Goal: Task Accomplishment & Management: Manage account settings

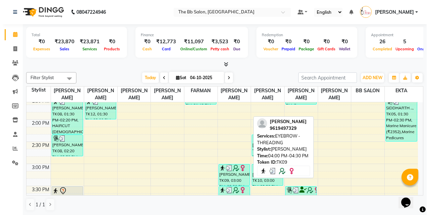
scroll to position [201, 0]
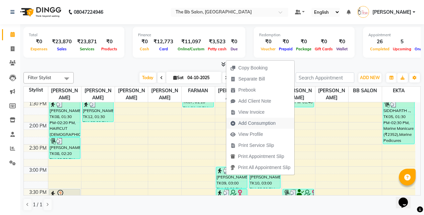
click at [251, 122] on span "Add Consumption" at bounding box center [256, 123] width 37 height 7
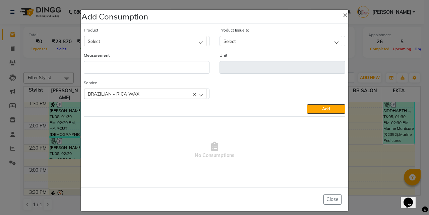
click at [101, 43] on div "Select" at bounding box center [145, 41] width 122 height 10
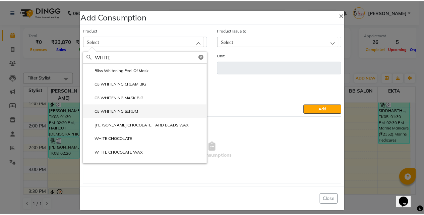
scroll to position [9, 0]
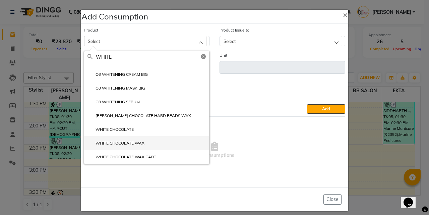
type input "WHITE"
click at [132, 145] on label "WHITE CHOCOLATE WAX" at bounding box center [115, 143] width 57 height 6
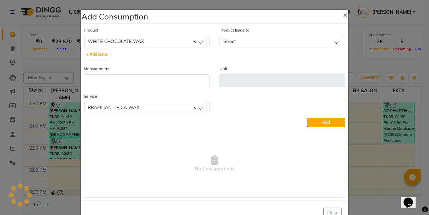
type input "ML"
click at [249, 46] on div "Select" at bounding box center [281, 41] width 122 height 10
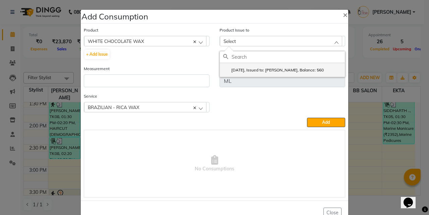
click at [270, 68] on label "2025-09-28, Issued to: SHILPA YADAV, Balance: 560" at bounding box center [273, 70] width 100 height 6
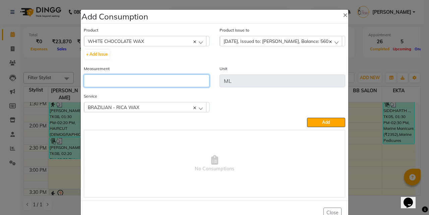
click at [176, 78] on input "number" at bounding box center [147, 80] width 126 height 13
type input "4"
type input "30"
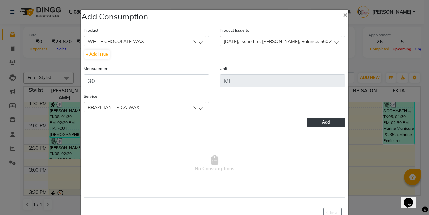
click at [314, 124] on button "Add" at bounding box center [326, 122] width 38 height 9
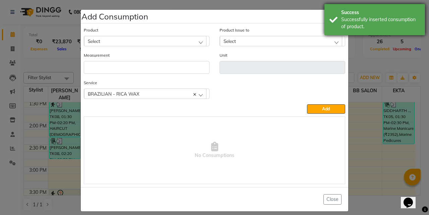
click at [342, 15] on div "Success" at bounding box center [380, 12] width 79 height 7
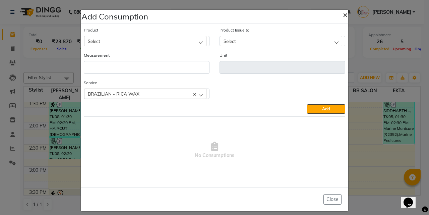
click at [343, 15] on span "×" at bounding box center [345, 14] width 5 height 10
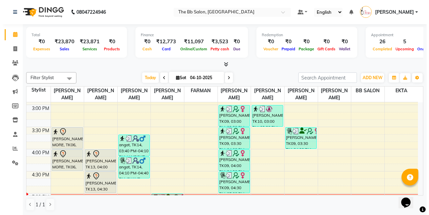
scroll to position [268, 0]
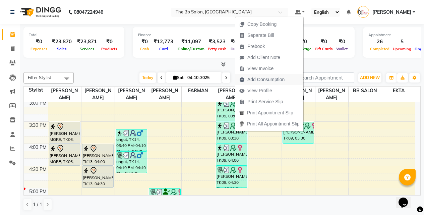
click at [264, 78] on span "Add Consumption" at bounding box center [265, 79] width 37 height 7
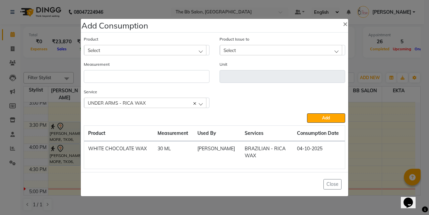
click at [111, 48] on div "Select" at bounding box center [145, 50] width 122 height 10
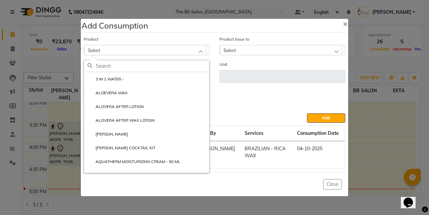
click at [112, 65] on input "text" at bounding box center [152, 65] width 113 height 11
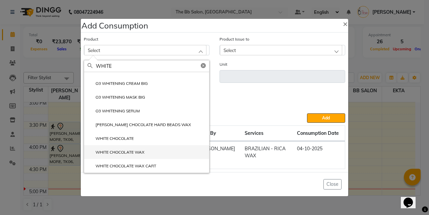
type input "WHITE"
click at [113, 151] on label "WHITE CHOCOLATE WAX" at bounding box center [115, 152] width 57 height 6
type input "ML"
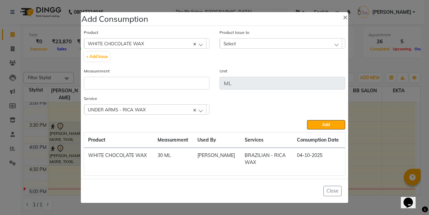
click at [250, 44] on div "Select" at bounding box center [281, 43] width 122 height 10
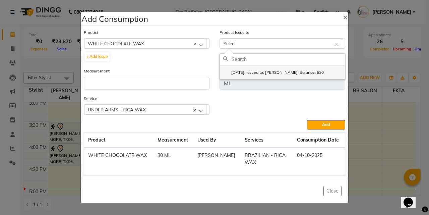
click at [268, 71] on label "2025-09-28, Issued to: SHILPA YADAV, Balance: 530" at bounding box center [273, 72] width 100 height 6
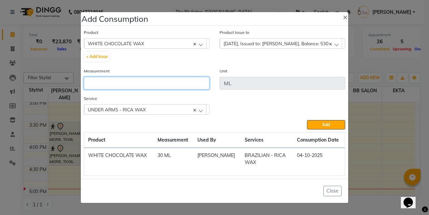
click at [136, 85] on input "number" at bounding box center [147, 83] width 126 height 13
type input "20"
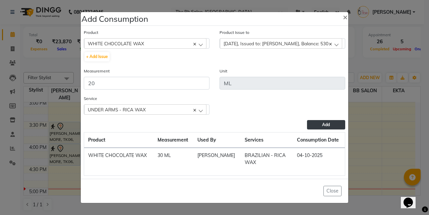
click at [325, 123] on span "Add" at bounding box center [326, 124] width 8 height 5
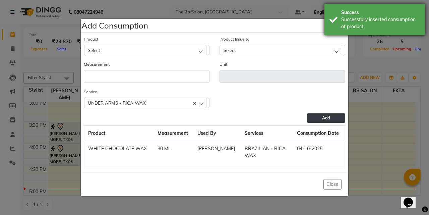
click at [342, 21] on div "Successfully inserted consumption of product." at bounding box center [380, 23] width 79 height 14
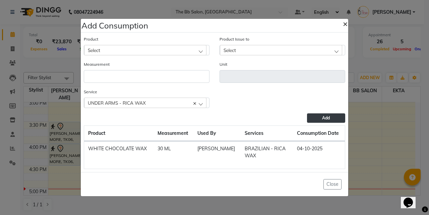
click at [345, 22] on span "×" at bounding box center [345, 23] width 5 height 10
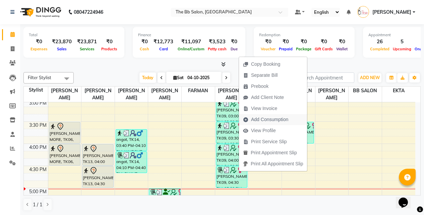
click at [261, 118] on span "Add Consumption" at bounding box center [269, 119] width 37 height 7
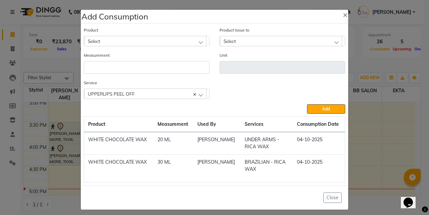
click at [97, 39] on span "Select" at bounding box center [94, 41] width 12 height 6
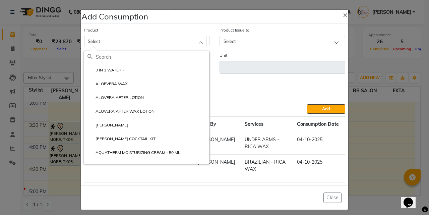
click at [106, 59] on input "text" at bounding box center [152, 56] width 113 height 11
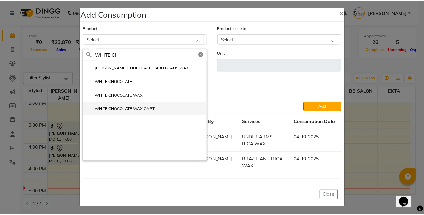
scroll to position [4, 0]
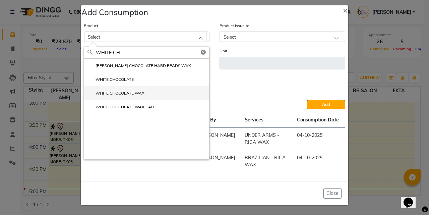
type input "WHITE CH"
click at [122, 90] on label "WHITE CHOCOLATE WAX" at bounding box center [115, 93] width 57 height 6
type input "ML"
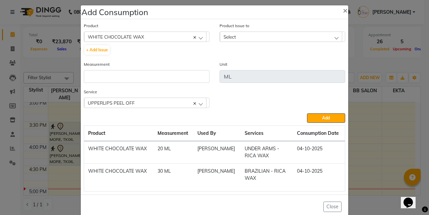
click at [248, 37] on div "Select" at bounding box center [281, 36] width 122 height 10
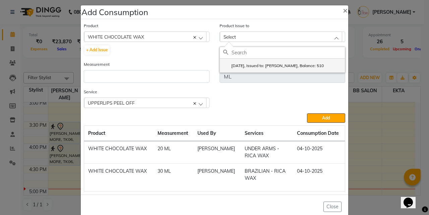
click at [252, 65] on label "2025-09-28, Issued to: SHILPA YADAV, Balance: 510" at bounding box center [273, 66] width 100 height 6
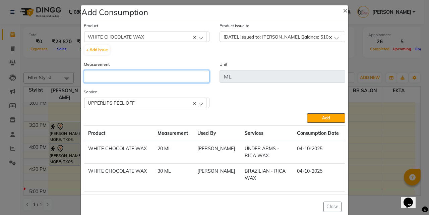
click at [124, 76] on input "number" at bounding box center [147, 76] width 126 height 13
type input "10"
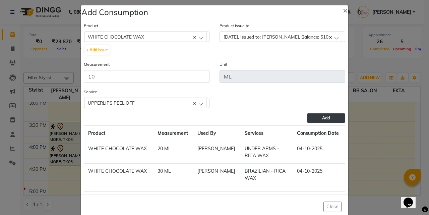
click at [310, 114] on button "Add" at bounding box center [326, 117] width 38 height 9
click at [343, 11] on span "×" at bounding box center [345, 10] width 5 height 10
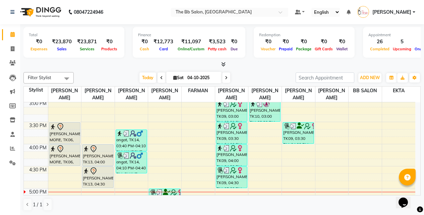
scroll to position [268, 0]
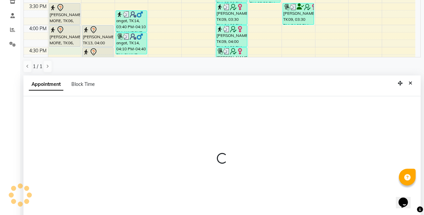
select select "83660"
select select "tentative"
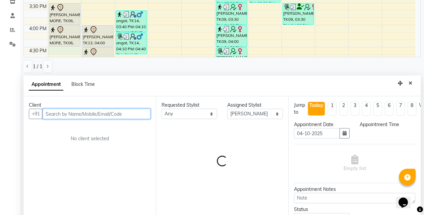
scroll to position [132, 0]
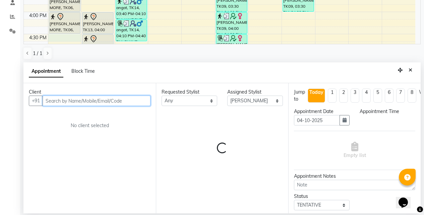
select select "990"
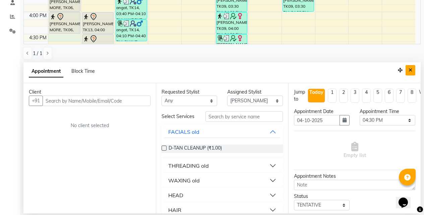
click at [412, 72] on button "Close" at bounding box center [410, 70] width 10 height 10
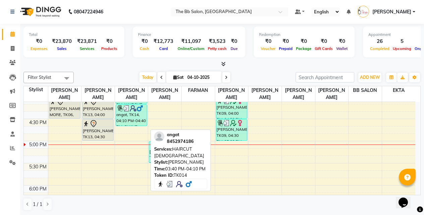
scroll to position [368, 0]
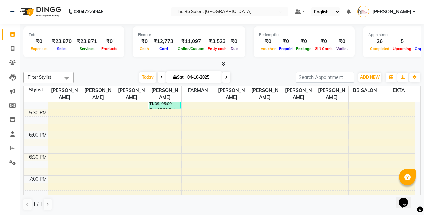
select select "83660"
select select "tentative"
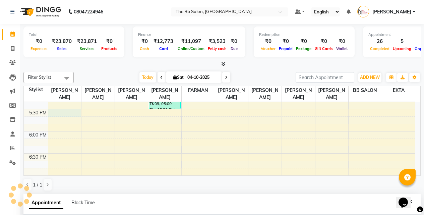
scroll to position [368, 0]
select select "1050"
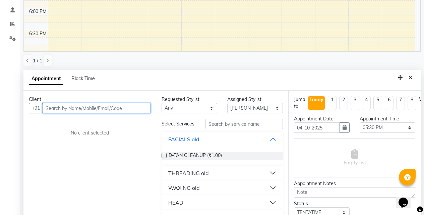
scroll to position [125, 0]
click at [73, 109] on input "text" at bounding box center [97, 107] width 108 height 10
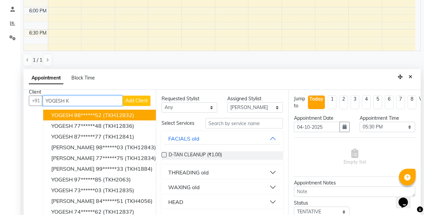
scroll to position [0, 0]
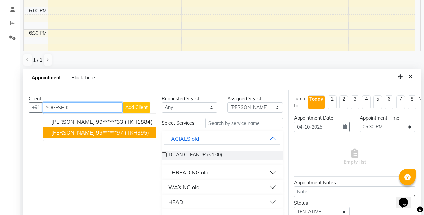
click at [94, 134] on span "YOGESH KEMBHAVI" at bounding box center [72, 132] width 43 height 7
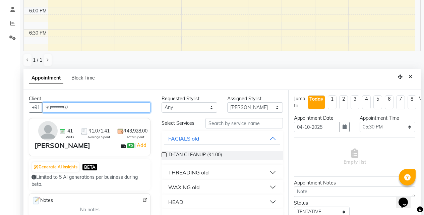
type input "99******97"
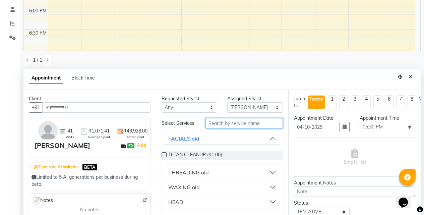
click at [220, 128] on input "text" at bounding box center [243, 123] width 77 height 10
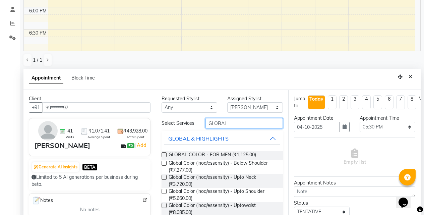
type input "GLOBAL"
click at [163, 157] on label at bounding box center [163, 154] width 5 height 5
click at [163, 157] on input "checkbox" at bounding box center [163, 155] width 4 height 4
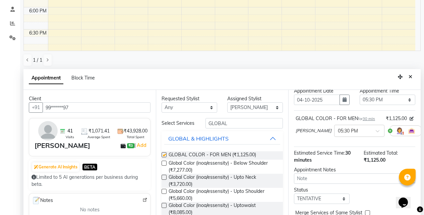
checkbox input "false"
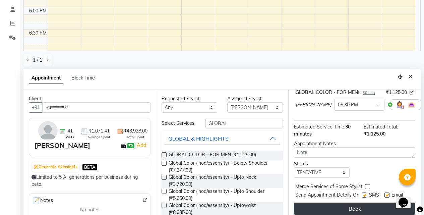
click at [338, 202] on button "Book" at bounding box center [354, 208] width 121 height 12
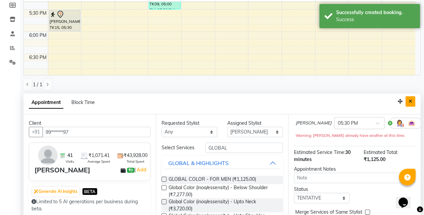
click at [409, 102] on icon "Close" at bounding box center [410, 101] width 4 height 5
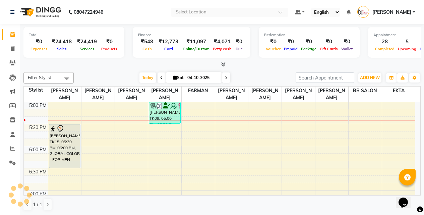
drag, startPoint x: 62, startPoint y: 145, endPoint x: 64, endPoint y: 166, distance: 21.1
click at [64, 166] on div "KAUSHIK DAS, TK04, 11:30 AM-12:00 PM, Naturica Spa Below Sholder (₹3293) DHEERA…" at bounding box center [64, 57] width 33 height 619
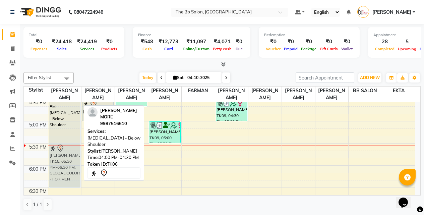
scroll to position [336, 0]
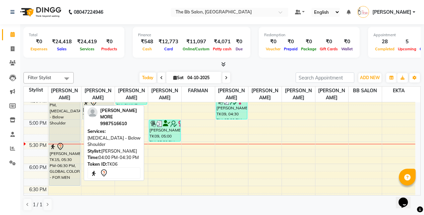
drag, startPoint x: 62, startPoint y: 107, endPoint x: 64, endPoint y: 138, distance: 31.2
click at [64, 138] on div "KAUSHIK DAS, TK04, 11:30 AM-12:00 PM, Naturica Spa Below Sholder (₹3293) DHEERA…" at bounding box center [64, 75] width 33 height 619
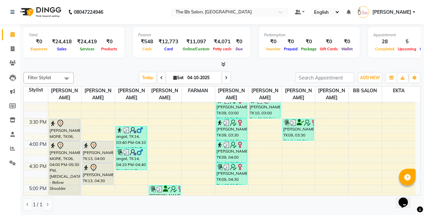
scroll to position [269, 0]
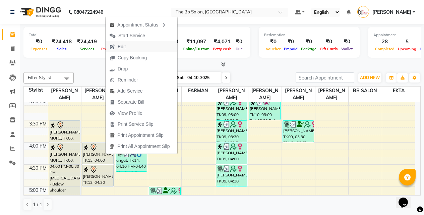
click at [120, 45] on span "Edit" at bounding box center [122, 46] width 8 height 7
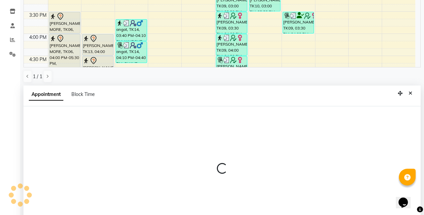
select select "tentative"
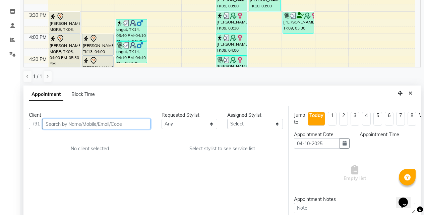
select select "960"
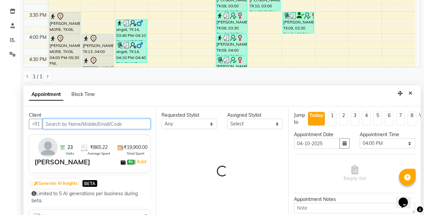
select select "83658"
select select "3065"
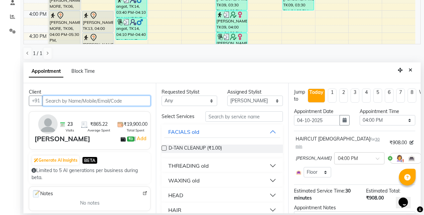
scroll to position [354, 0]
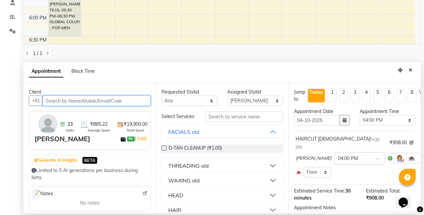
select select "3065"
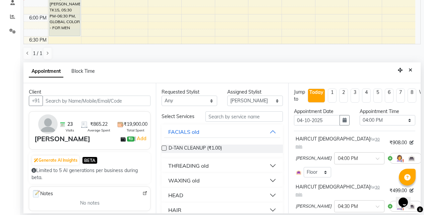
click at [424, 156] on icon at bounding box center [426, 158] width 4 height 5
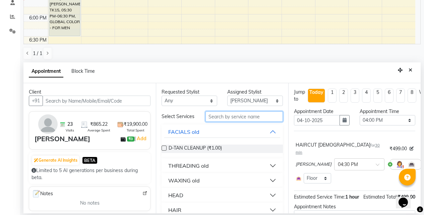
click at [237, 118] on input "text" at bounding box center [243, 116] width 77 height 10
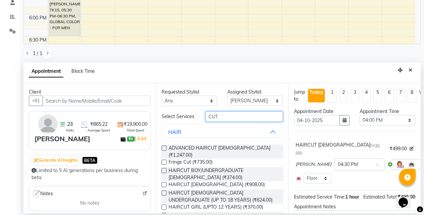
type input "CUT"
click at [164, 150] on label at bounding box center [163, 147] width 5 height 5
click at [164, 151] on input "checkbox" at bounding box center [163, 148] width 4 height 4
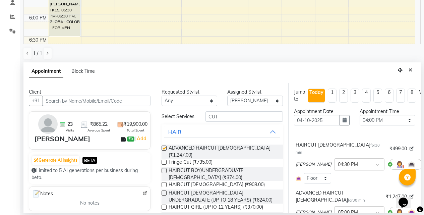
checkbox input "false"
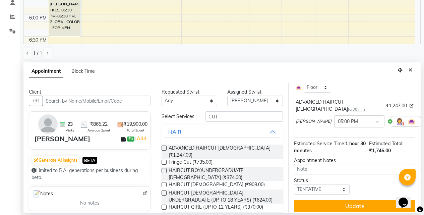
scroll to position [95, 0]
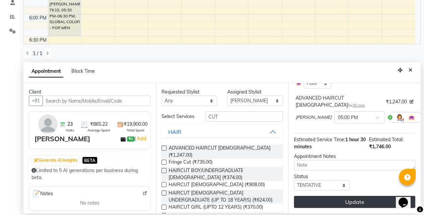
click at [351, 196] on button "Update" at bounding box center [354, 202] width 121 height 12
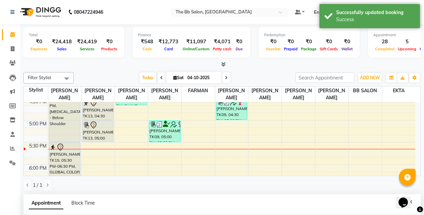
scroll to position [321, 0]
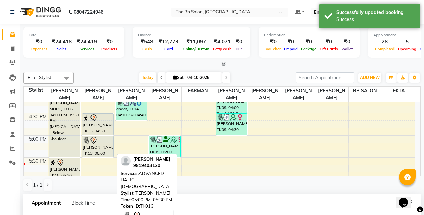
click at [95, 146] on div "[PERSON_NAME], TK13, 05:00 PM-05:30 PM, ADVANCED HAIRCUT [DEMOGRAPHIC_DATA]" at bounding box center [97, 146] width 31 height 21
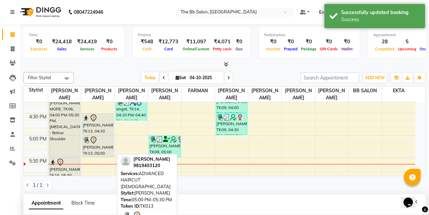
select select "7"
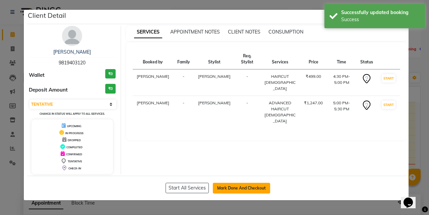
click at [255, 187] on button "Mark Done And Checkout" at bounding box center [241, 188] width 57 height 11
select select "service"
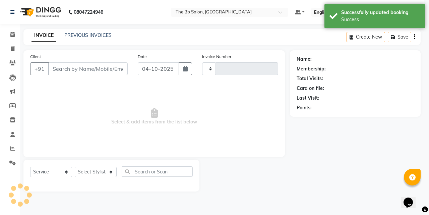
type input "4055"
select select "6231"
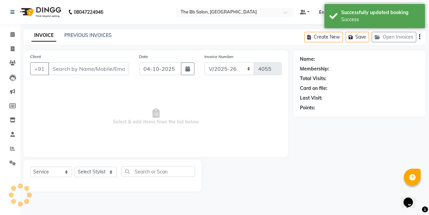
type input "98******20"
select select "83658"
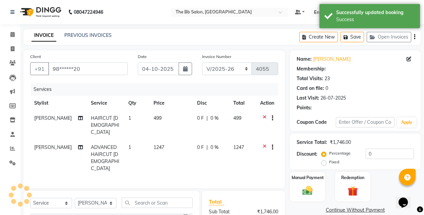
select select "1: Object"
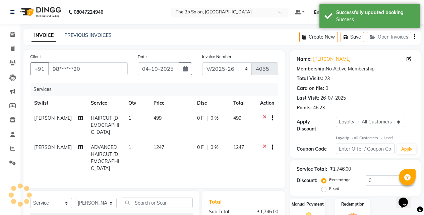
scroll to position [33, 0]
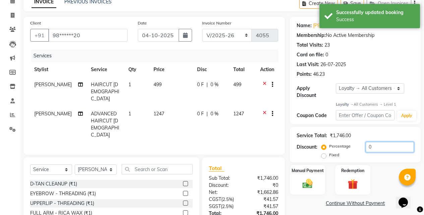
click at [365, 142] on input "0" at bounding box center [389, 147] width 48 height 10
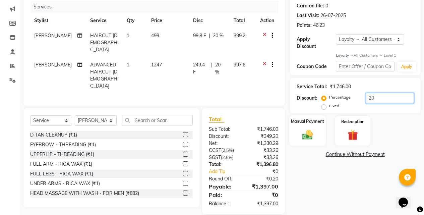
type input "20"
click at [305, 129] on img at bounding box center [307, 135] width 17 height 12
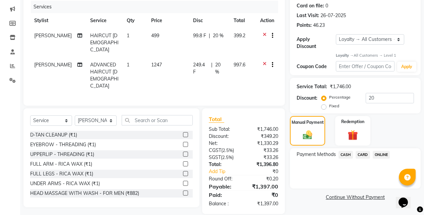
click at [345, 151] on span "CASH" at bounding box center [345, 155] width 14 height 8
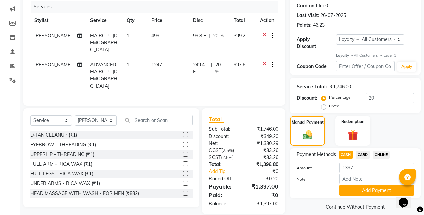
click at [356, 191] on div "Payment Methods CASH CARD ONLINE Amount: 1397 Note: Add Payment" at bounding box center [355, 173] width 131 height 50
click at [359, 185] on button "Add Payment" at bounding box center [376, 190] width 75 height 10
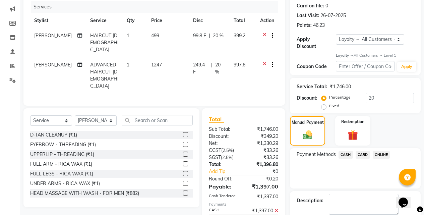
scroll to position [160, 0]
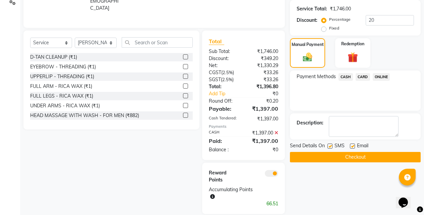
click at [347, 153] on button "Checkout" at bounding box center [355, 157] width 131 height 10
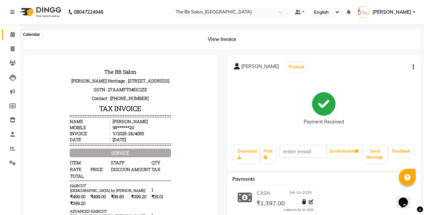
click at [11, 35] on icon at bounding box center [12, 34] width 4 height 5
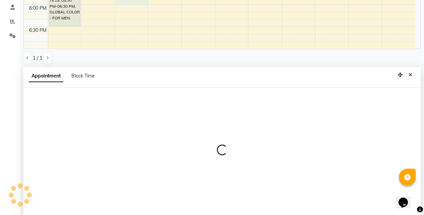
scroll to position [132, 0]
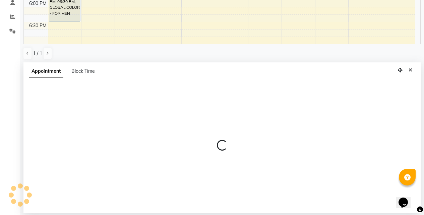
select select "83659"
select select "tentative"
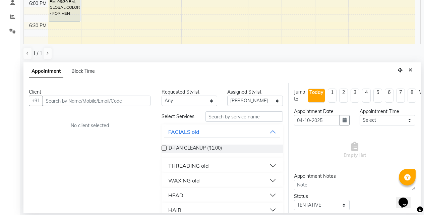
click at [121, 100] on input "text" at bounding box center [97, 100] width 108 height 10
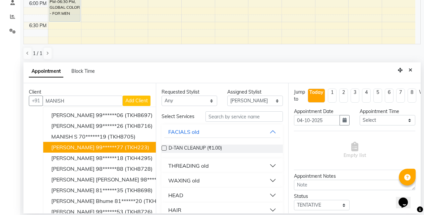
click at [143, 148] on button "MANISH JAIN 99******77 (TKH223)" at bounding box center [124, 147] width 163 height 11
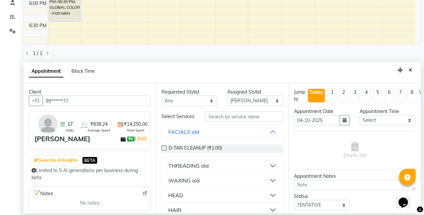
type input "99******77"
click at [230, 118] on input "text" at bounding box center [243, 116] width 77 height 10
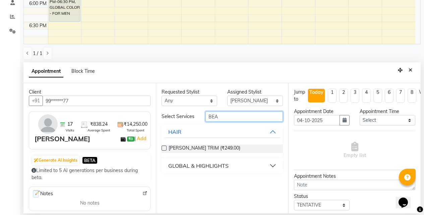
type input "BEA"
drag, startPoint x: 163, startPoint y: 146, endPoint x: 167, endPoint y: 149, distance: 5.3
click at [165, 148] on label at bounding box center [163, 147] width 5 height 5
click at [165, 148] on input "checkbox" at bounding box center [163, 148] width 4 height 4
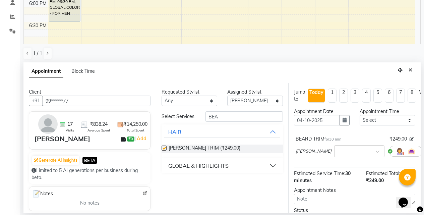
checkbox input "false"
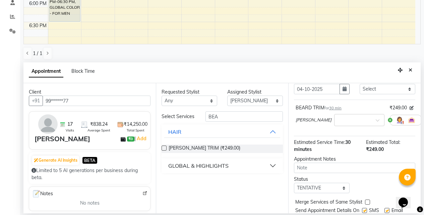
scroll to position [59, 0]
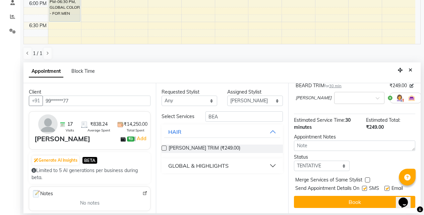
click at [344, 196] on button "Book" at bounding box center [354, 202] width 121 height 12
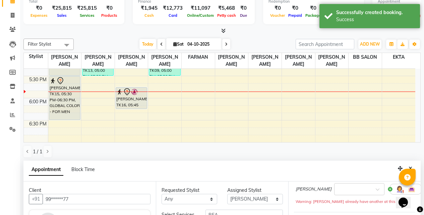
scroll to position [132, 0]
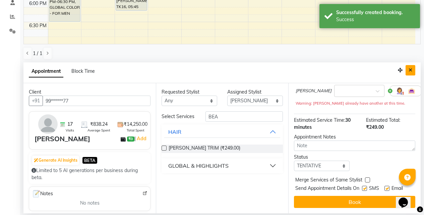
click at [410, 70] on icon "Close" at bounding box center [410, 70] width 4 height 5
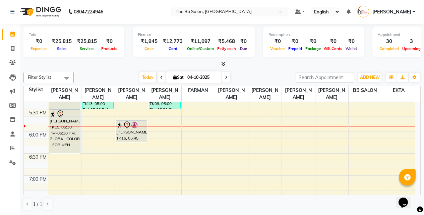
scroll to position [402, 0]
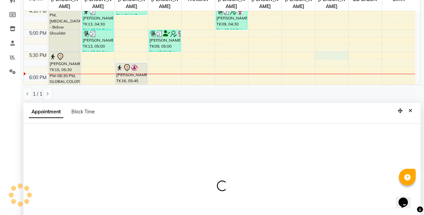
scroll to position [132, 0]
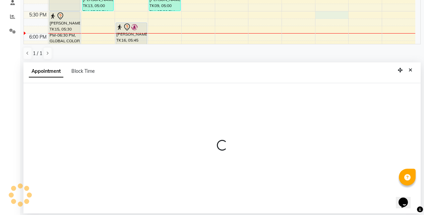
select select "83531"
select select "tentative"
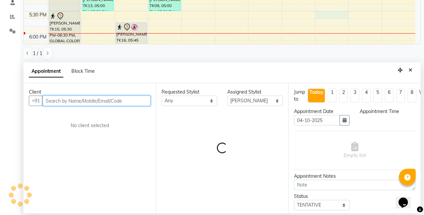
select select "1050"
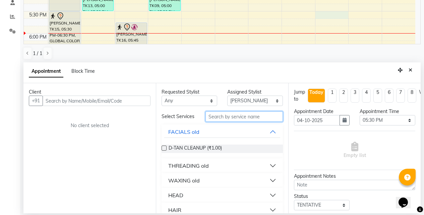
click at [224, 119] on input "text" at bounding box center [243, 116] width 77 height 10
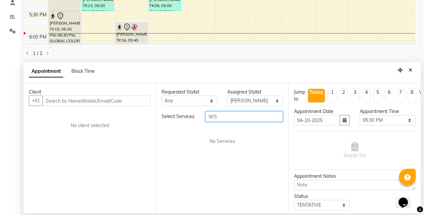
type input "W"
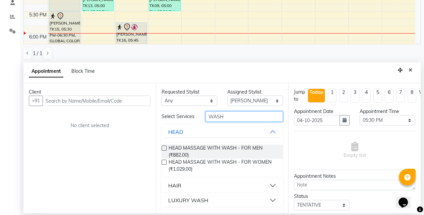
type input "WASH"
click at [266, 188] on button "HAIR" at bounding box center [222, 185] width 116 height 12
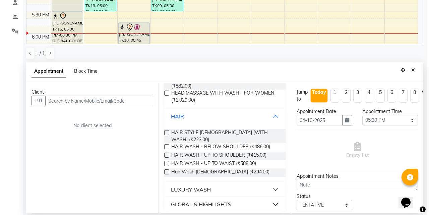
scroll to position [71, 0]
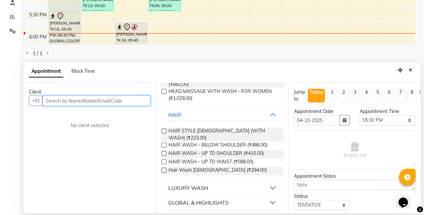
click at [80, 99] on input "text" at bounding box center [97, 100] width 108 height 10
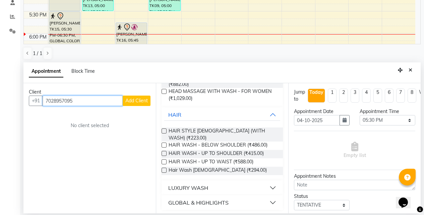
type input "7028957095"
click at [135, 100] on span "Add Client" at bounding box center [136, 100] width 22 height 6
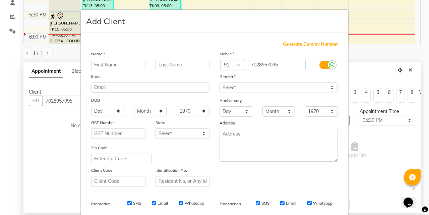
click at [110, 65] on input "text" at bounding box center [118, 65] width 54 height 10
type input "AYONTINEE"
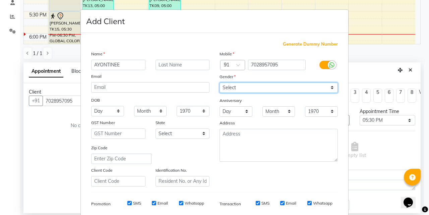
click at [317, 87] on select "Select Male Female Other Prefer Not To Say" at bounding box center [278, 87] width 118 height 10
select select "female"
click at [219, 82] on select "Select Male Female Other Prefer Not To Say" at bounding box center [278, 87] width 118 height 10
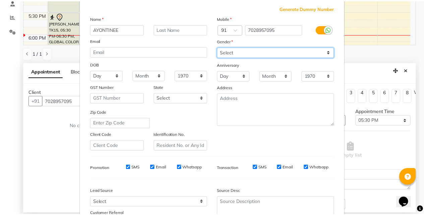
scroll to position [94, 0]
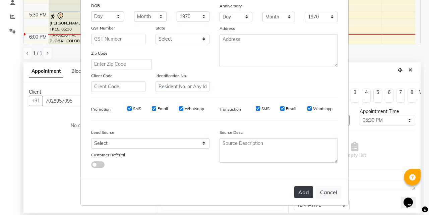
click at [299, 190] on button "Add" at bounding box center [303, 192] width 19 height 12
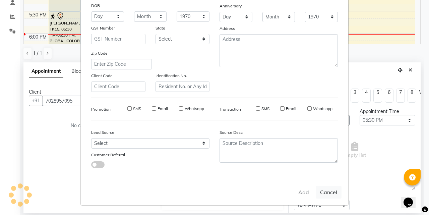
type input "70******95"
select select
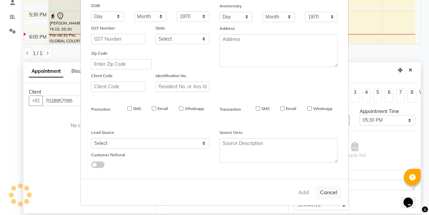
select select
checkbox input "false"
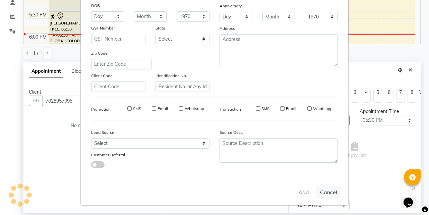
checkbox input "false"
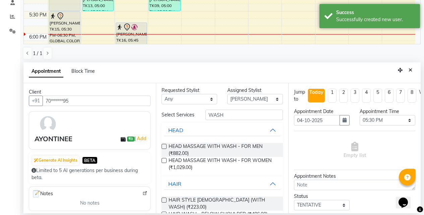
scroll to position [0, 0]
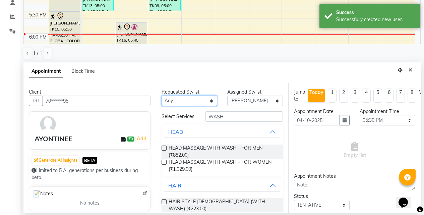
click at [208, 101] on select "Any BB SALON DIPALI EKTA FARMAN GOUSIYA SHAIKH MANGESH TAVARE Nazim Shaikh Rupe…" at bounding box center [189, 100] width 56 height 10
select select "83658"
click at [161, 95] on select "Any BB SALON DIPALI EKTA FARMAN GOUSIYA SHAIKH MANGESH TAVARE Nazim Shaikh Rupe…" at bounding box center [189, 100] width 56 height 10
select select "83658"
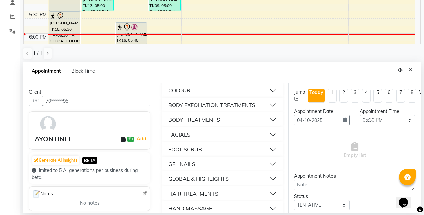
scroll to position [100, 0]
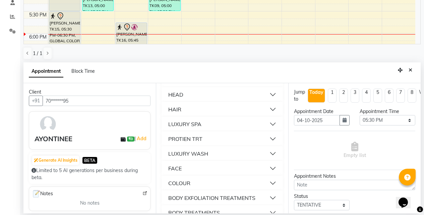
click at [268, 112] on button "HAIR" at bounding box center [222, 109] width 116 height 12
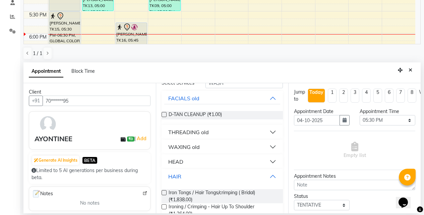
scroll to position [0, 0]
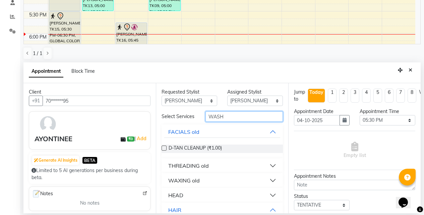
drag, startPoint x: 228, startPoint y: 117, endPoint x: 202, endPoint y: 119, distance: 26.8
click at [202, 119] on div "WASH" at bounding box center [243, 116] width 87 height 10
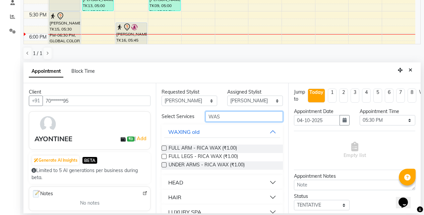
type input "WASH"
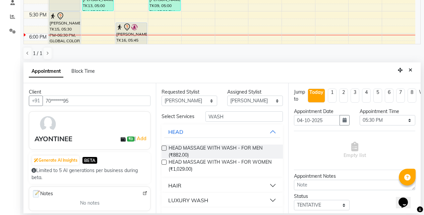
click at [267, 189] on button "HAIR" at bounding box center [222, 185] width 116 height 12
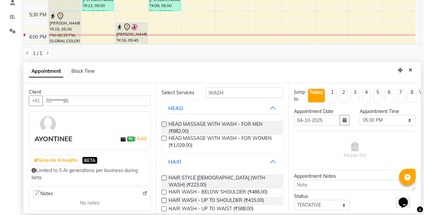
scroll to position [71, 0]
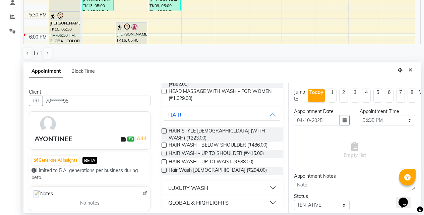
click at [162, 160] on label at bounding box center [163, 161] width 5 height 5
click at [162, 160] on input "checkbox" at bounding box center [163, 162] width 4 height 4
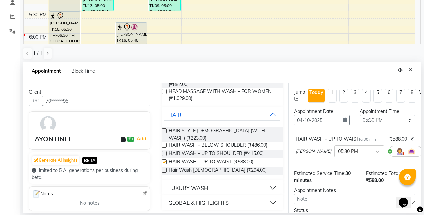
checkbox input "false"
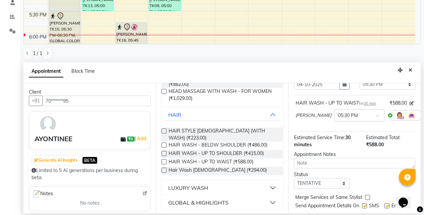
scroll to position [59, 0]
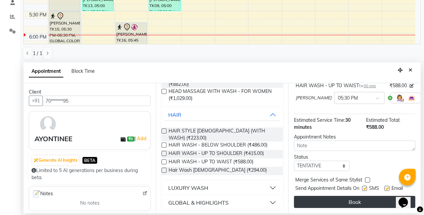
click at [350, 197] on button "Book" at bounding box center [354, 202] width 121 height 12
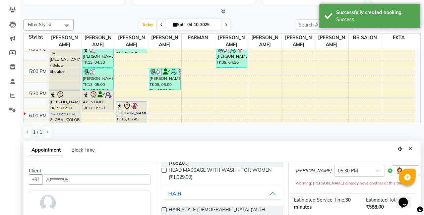
scroll to position [67, 0]
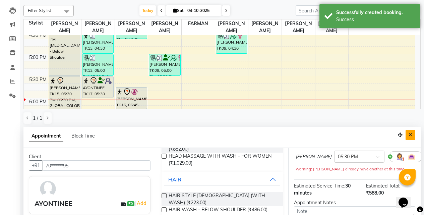
click at [409, 135] on icon "Close" at bounding box center [410, 134] width 4 height 5
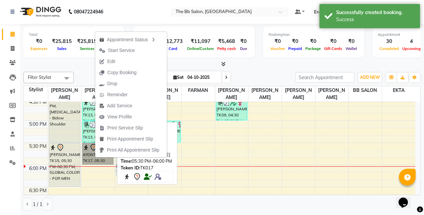
click at [95, 157] on link "AYONTINEE, TK17, 05:30 PM-06:00 PM, HAIR WASH - UP TO WAIST" at bounding box center [97, 154] width 31 height 22
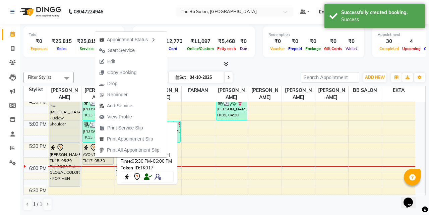
select select "7"
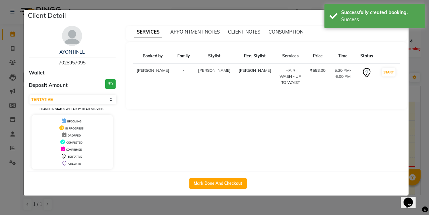
click at [46, 36] on div "AYONTINEE 7028957095 Wallet Deposit Amount ₹0 Select IN SERVICE CONFIRMED TENTA…" at bounding box center [72, 97] width 97 height 143
click at [417, 129] on ngb-modal-window "Client Detail AYONTINEE 7028957095 Wallet Deposit Amount ₹0 Select IN SERVICE C…" at bounding box center [214, 107] width 429 height 215
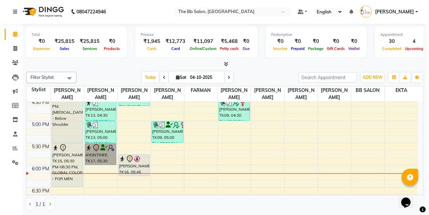
scroll to position [335, 0]
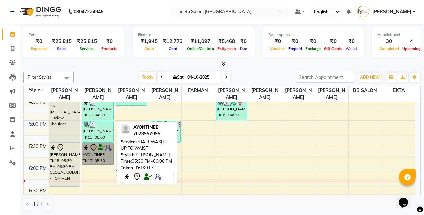
click at [91, 158] on link "AYONTINEE, TK17, 05:30 PM-06:00 PM, HAIR WASH - UP TO WAIST" at bounding box center [97, 154] width 31 height 22
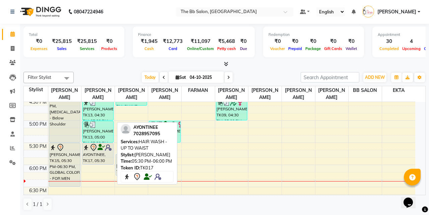
select select "7"
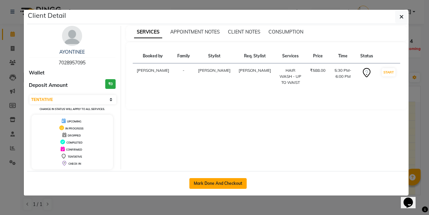
click at [205, 183] on button "Mark Done And Checkout" at bounding box center [217, 183] width 57 height 11
select select "service"
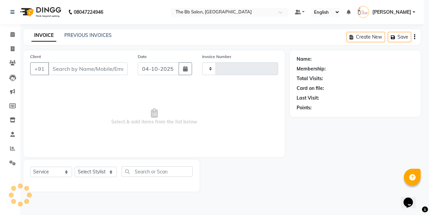
type input "4056"
select select "6231"
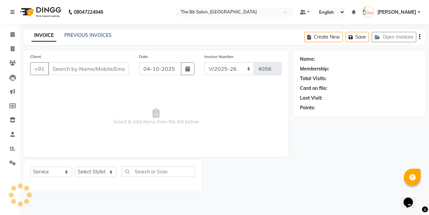
type input "70******95"
select select "83658"
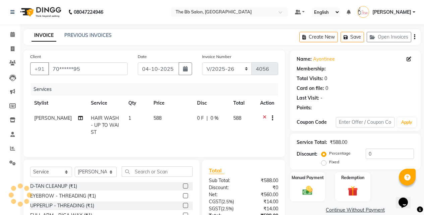
select select "1: Object"
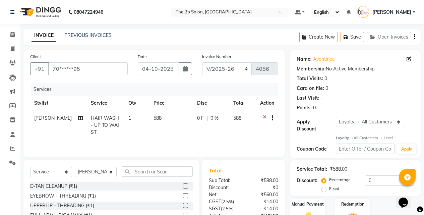
scroll to position [54, 0]
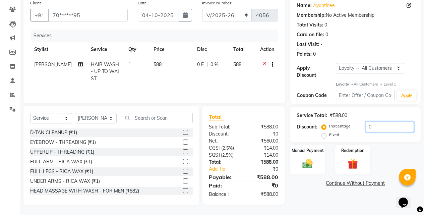
click at [365, 122] on input "0" at bounding box center [389, 127] width 48 height 10
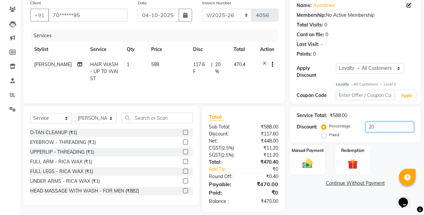
type input "20"
click at [321, 195] on div "Name: Ayontinee Membership: No Active Membership Total Visits: 0 Card on file: …" at bounding box center [358, 104] width 136 height 215
click at [158, 79] on td "588" at bounding box center [168, 71] width 42 height 29
select select "83658"
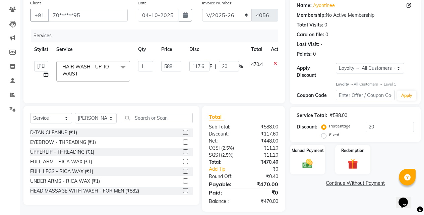
click at [332, 194] on div "Name: Ayontinee Membership: No Active Membership Total Visits: 0 Card on file: …" at bounding box center [358, 104] width 136 height 215
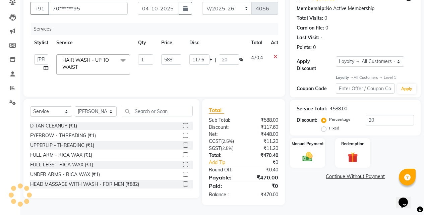
click at [122, 60] on span at bounding box center [122, 60] width 13 height 13
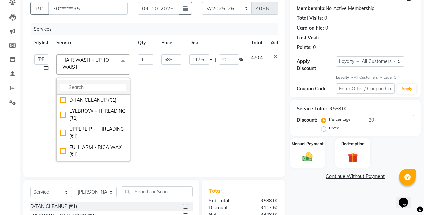
click at [83, 83] on li at bounding box center [93, 87] width 73 height 14
click at [100, 92] on li at bounding box center [93, 87] width 73 height 14
click at [84, 88] on input "multiselect-search" at bounding box center [93, 87] width 66 height 7
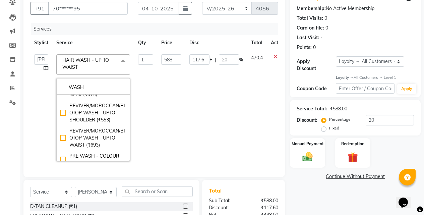
scroll to position [193, 0]
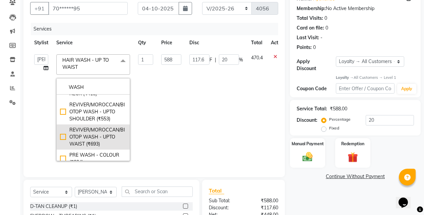
type input "WASH"
click at [61, 128] on div "REVIVER/MOROCCAN/BIOTOP WASH - UPTO WAIST (₹693)" at bounding box center [93, 136] width 66 height 21
checkbox input "false"
checkbox input "true"
type input "693"
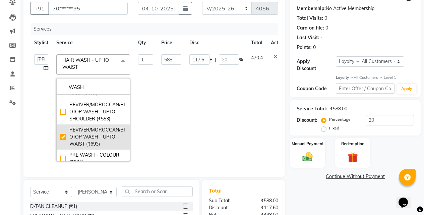
type input "138.6"
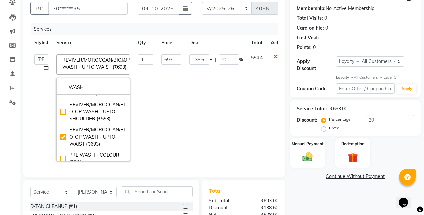
click at [196, 116] on td "138.6 F | 20 %" at bounding box center [216, 107] width 62 height 115
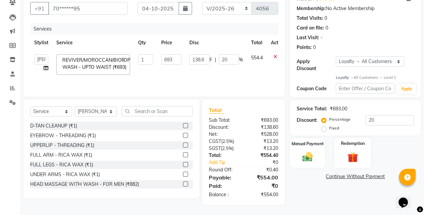
scroll to position [67, 0]
click at [381, 115] on input "20" at bounding box center [389, 120] width 48 height 10
type input "2"
type input "13.86"
type input "2"
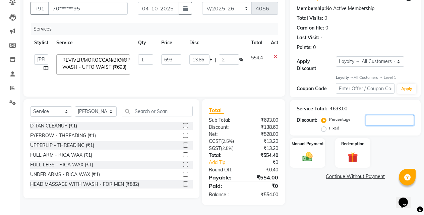
type input "0"
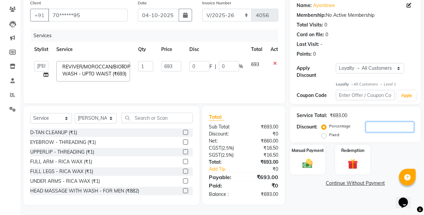
scroll to position [60, 0]
type input "1"
type input "6.93"
type input "1"
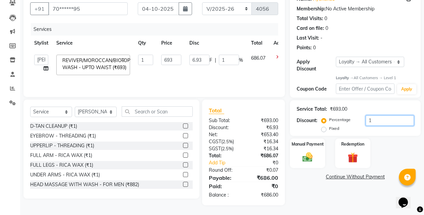
scroll to position [67, 0]
type input "19"
type input "131.67"
type input "19"
type input "19.1"
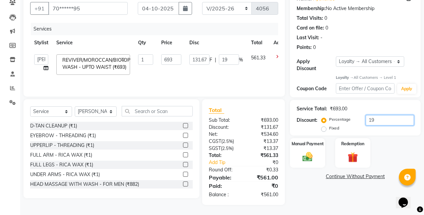
type input "132.36"
type input "19.1"
type input "19"
type input "131.67"
type input "19"
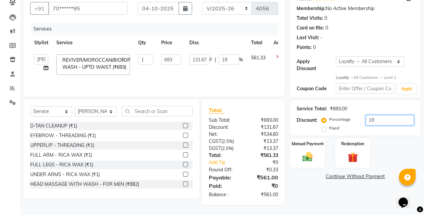
type input "19.2"
type input "133.06"
type input "19.2"
click at [308, 151] on img at bounding box center [307, 157] width 17 height 12
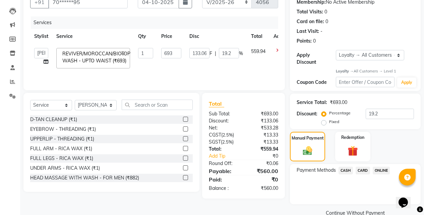
drag, startPoint x: 379, startPoint y: 165, endPoint x: 368, endPoint y: 172, distance: 12.5
click at [379, 166] on span "ONLINE" at bounding box center [380, 170] width 17 height 8
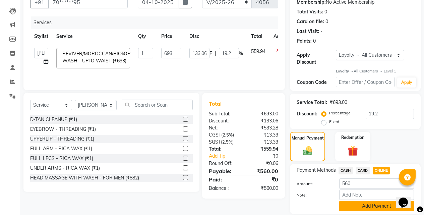
click at [355, 201] on button "Add Payment" at bounding box center [376, 206] width 75 height 10
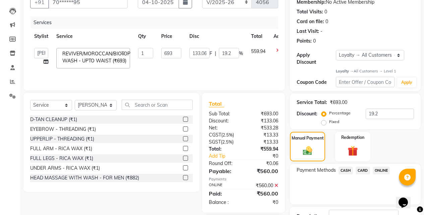
scroll to position [135, 0]
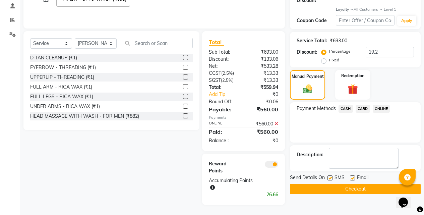
click at [347, 184] on button "Checkout" at bounding box center [355, 189] width 131 height 10
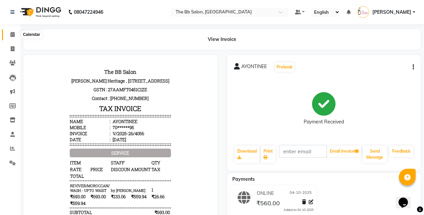
click at [11, 36] on icon at bounding box center [12, 34] width 4 height 5
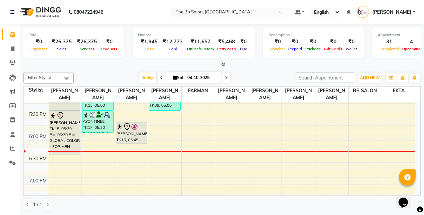
scroll to position [368, 0]
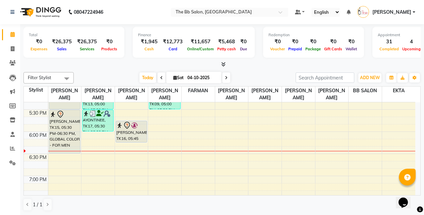
click at [212, 78] on input "04-10-2025" at bounding box center [201, 78] width 33 height 10
select select "10"
select select "2025"
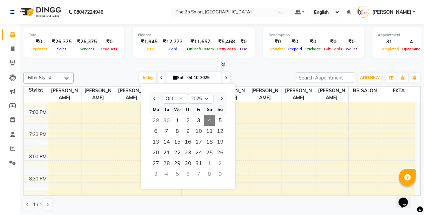
scroll to position [402, 0]
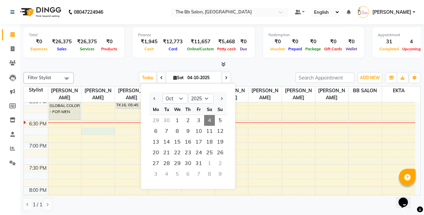
select select "83658"
select select "tentative"
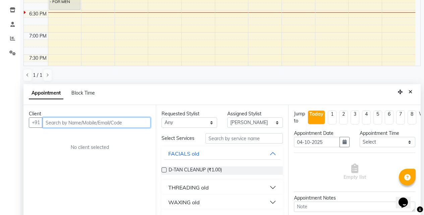
scroll to position [125, 0]
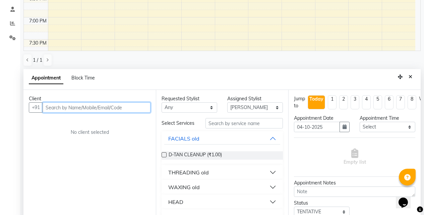
click at [122, 108] on input "text" at bounding box center [97, 107] width 108 height 10
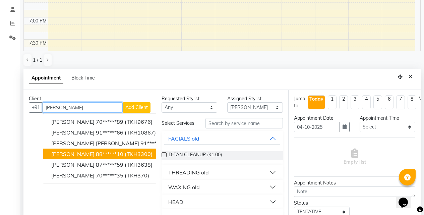
click at [125, 155] on span "(TKH3300)" at bounding box center [139, 153] width 28 height 7
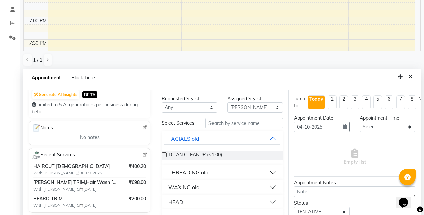
scroll to position [67, 0]
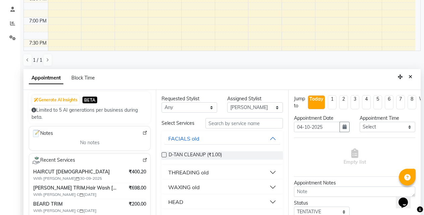
type input "88******10"
click at [224, 127] on input "text" at bounding box center [243, 123] width 77 height 10
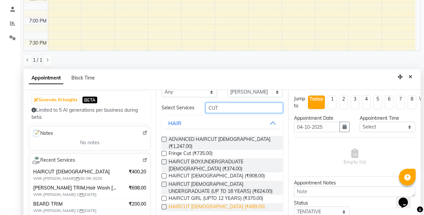
scroll to position [30, 0]
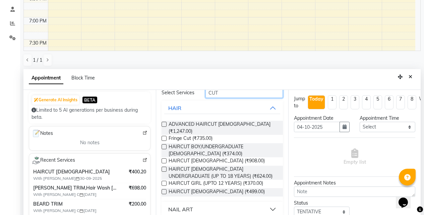
type input "CUT"
drag, startPoint x: 163, startPoint y: 189, endPoint x: 179, endPoint y: 192, distance: 15.7
click at [164, 190] on label at bounding box center [163, 191] width 5 height 5
click at [164, 190] on input "checkbox" at bounding box center [163, 192] width 4 height 4
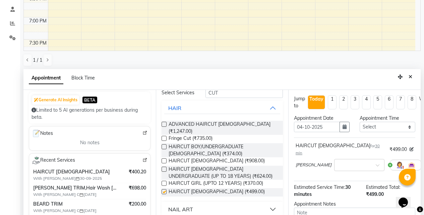
checkbox input "false"
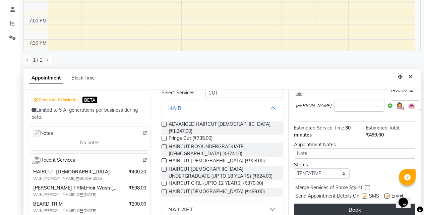
scroll to position [132, 0]
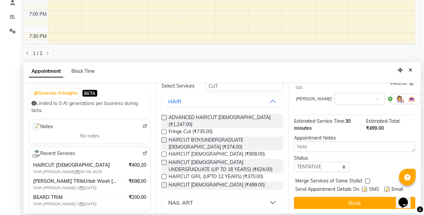
click at [339, 198] on button "Book" at bounding box center [354, 203] width 121 height 12
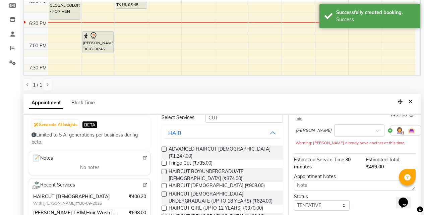
scroll to position [100, 0]
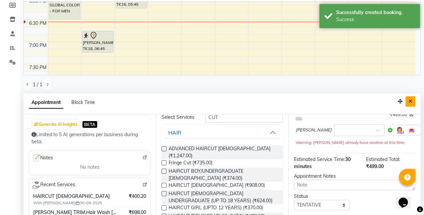
click at [411, 101] on icon "Close" at bounding box center [410, 101] width 4 height 5
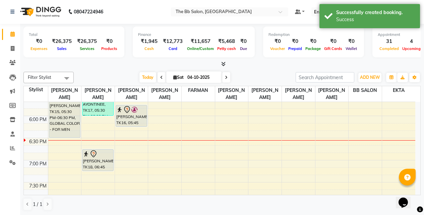
scroll to position [368, 0]
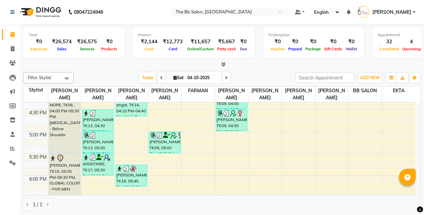
scroll to position [335, 0]
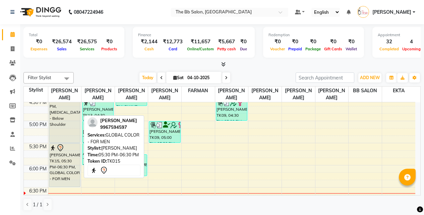
click at [52, 166] on div "[PERSON_NAME], TK15, 05:30 PM-06:30 PM, GLOBAL COLOR - FOR MEN" at bounding box center [64, 164] width 31 height 43
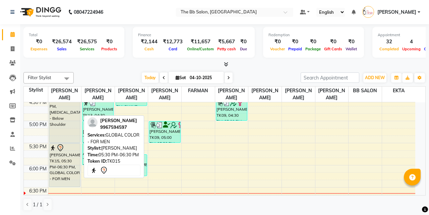
select select "7"
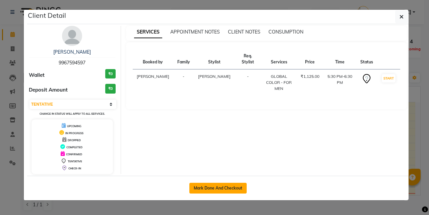
click at [218, 187] on button "Mark Done And Checkout" at bounding box center [217, 188] width 57 height 11
select select "service"
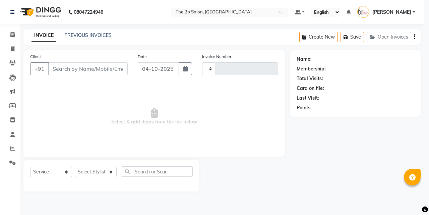
type input "4058"
select select "6231"
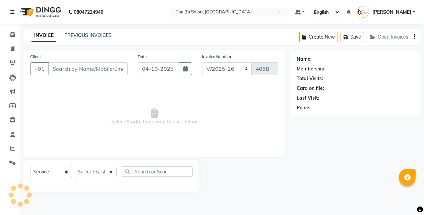
type input "99******97"
select select "83660"
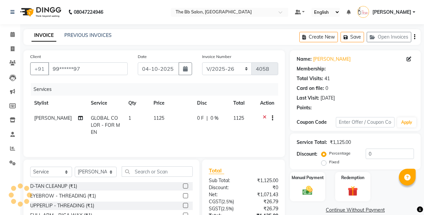
select select "1: Object"
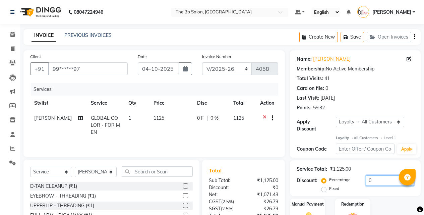
click at [370, 175] on input "0" at bounding box center [389, 180] width 48 height 10
click at [368, 177] on input "0" at bounding box center [389, 180] width 48 height 10
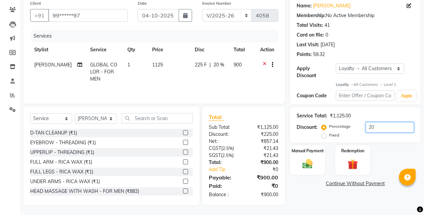
scroll to position [54, 0]
type input "20"
click at [309, 164] on div "Manual Payment" at bounding box center [307, 159] width 37 height 30
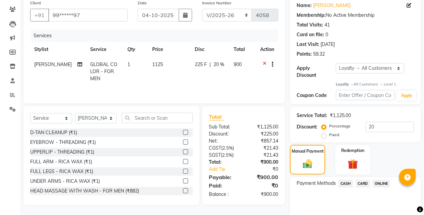
click at [383, 180] on span "ONLINE" at bounding box center [380, 184] width 17 height 8
click at [360, 180] on span "CARD" at bounding box center [362, 184] width 14 height 8
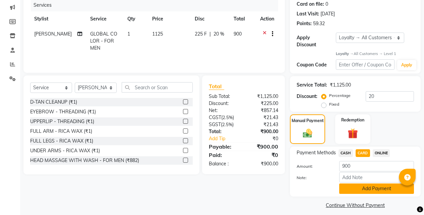
click at [362, 183] on button "Add Payment" at bounding box center [376, 188] width 75 height 10
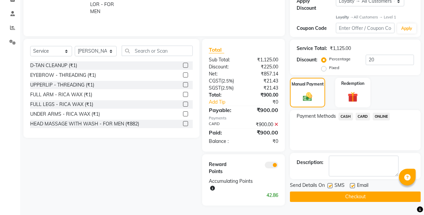
scroll to position [121, 0]
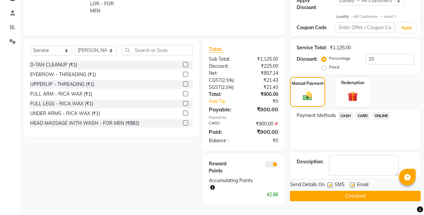
click at [344, 191] on button "Checkout" at bounding box center [355, 196] width 131 height 10
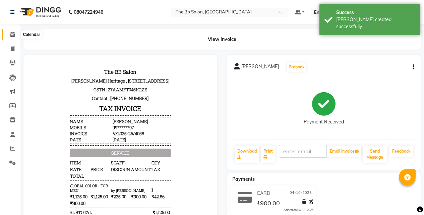
click at [17, 35] on span at bounding box center [13, 35] width 12 height 8
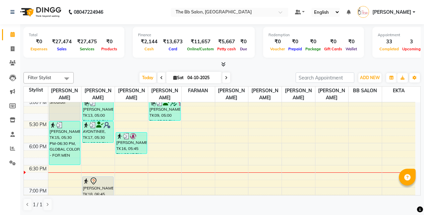
scroll to position [368, 0]
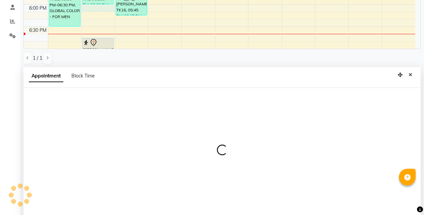
select select "83658"
select select "1080"
select select "tentative"
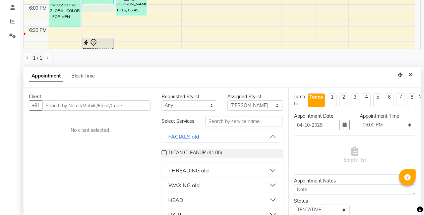
scroll to position [132, 0]
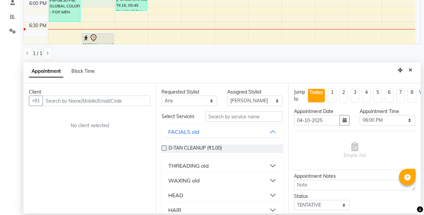
click at [66, 100] on input "text" at bounding box center [97, 100] width 108 height 10
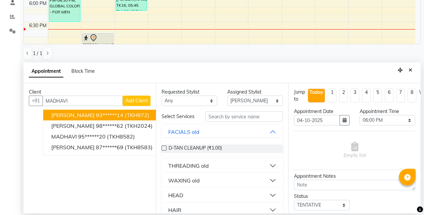
click at [87, 116] on span "[PERSON_NAME]" at bounding box center [72, 115] width 43 height 7
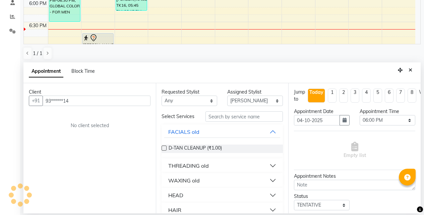
type input "93******14"
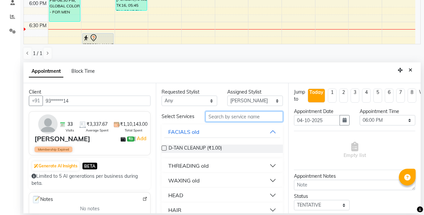
click at [214, 118] on input "text" at bounding box center [243, 116] width 77 height 10
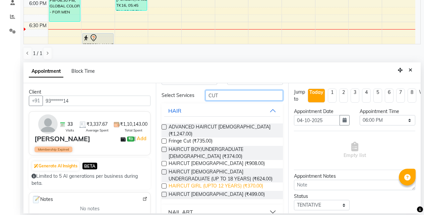
scroll to position [30, 0]
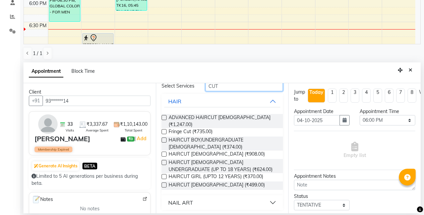
type input "CUT"
click at [164, 151] on label at bounding box center [163, 153] width 5 height 5
click at [164, 152] on input "checkbox" at bounding box center [163, 154] width 4 height 4
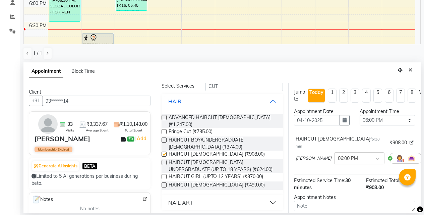
checkbox input "false"
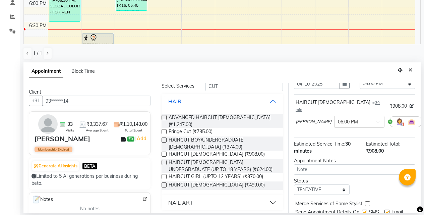
scroll to position [59, 0]
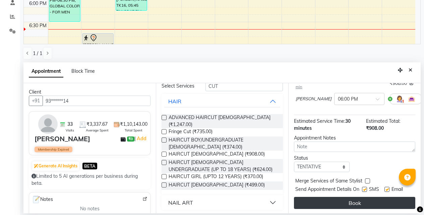
click at [348, 197] on button "Book" at bounding box center [354, 203] width 121 height 12
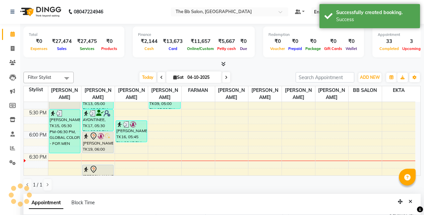
scroll to position [0, 0]
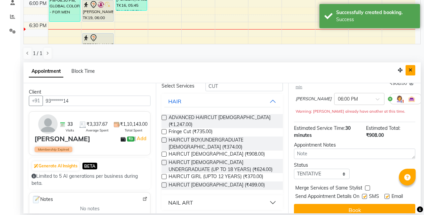
click at [412, 67] on button "Close" at bounding box center [410, 70] width 10 height 10
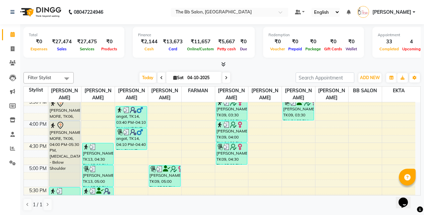
scroll to position [301, 0]
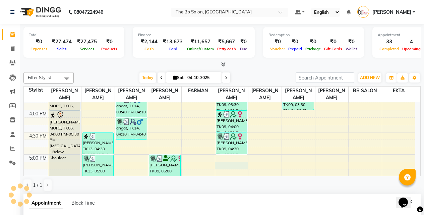
select select "83516"
select select "tentative"
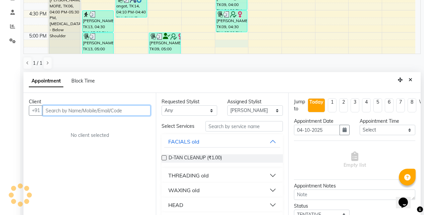
scroll to position [132, 0]
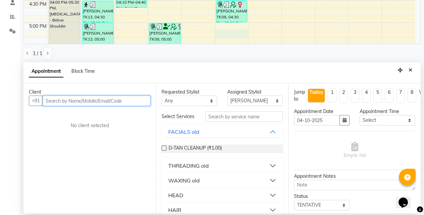
click at [93, 100] on input "text" at bounding box center [97, 100] width 108 height 10
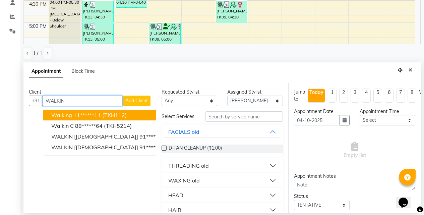
drag, startPoint x: 87, startPoint y: 110, endPoint x: 84, endPoint y: 113, distance: 4.3
click at [87, 111] on button "walking 11******11 (TKH112)" at bounding box center [125, 115] width 165 height 11
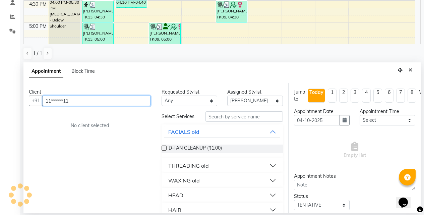
type input "11******11"
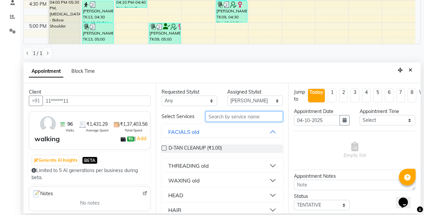
click at [224, 116] on input "text" at bounding box center [243, 116] width 77 height 10
type input "O3"
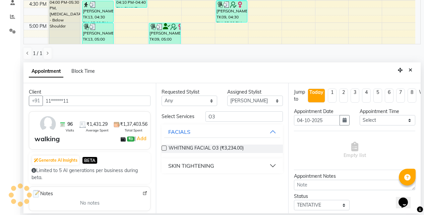
click at [162, 148] on label at bounding box center [163, 147] width 5 height 5
click at [162, 148] on input "checkbox" at bounding box center [163, 148] width 4 height 4
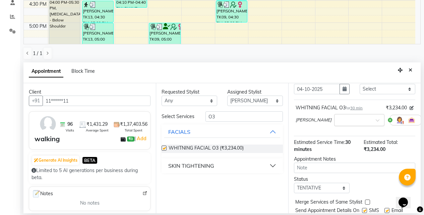
checkbox input "false"
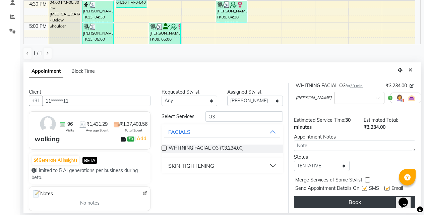
click at [340, 196] on button "Book" at bounding box center [354, 202] width 121 height 12
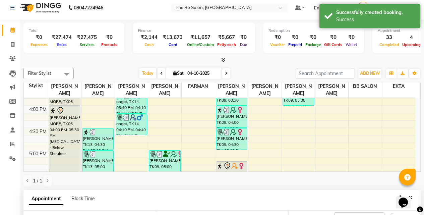
scroll to position [132, 0]
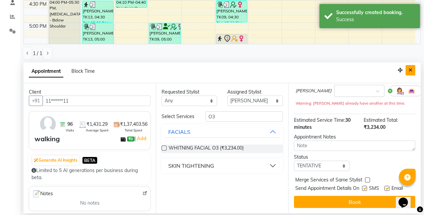
click at [410, 70] on icon "Close" at bounding box center [410, 70] width 4 height 5
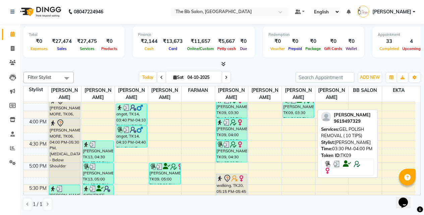
scroll to position [335, 0]
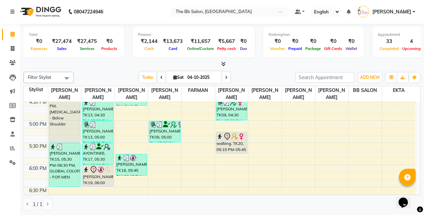
click at [251, 70] on div "Filter Stylist Select All [PERSON_NAME] [PERSON_NAME] [PERSON_NAME] [PERSON_NAM…" at bounding box center [221, 141] width 397 height 144
